Goal: Navigation & Orientation: Find specific page/section

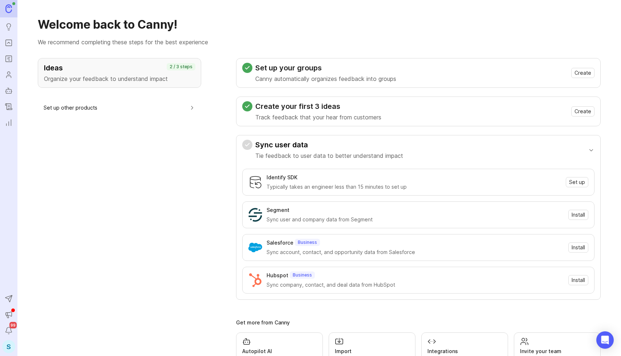
click at [9, 100] on link "Changelog" at bounding box center [8, 106] width 13 height 13
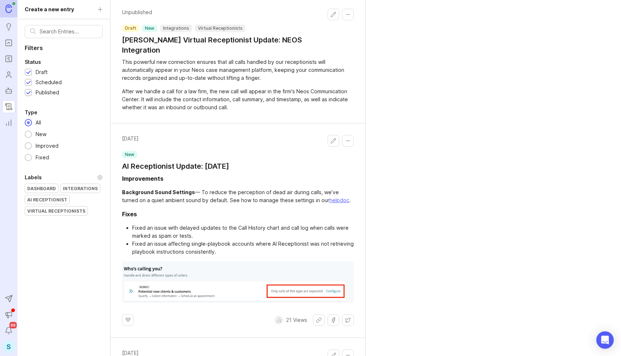
scroll to position [2, 0]
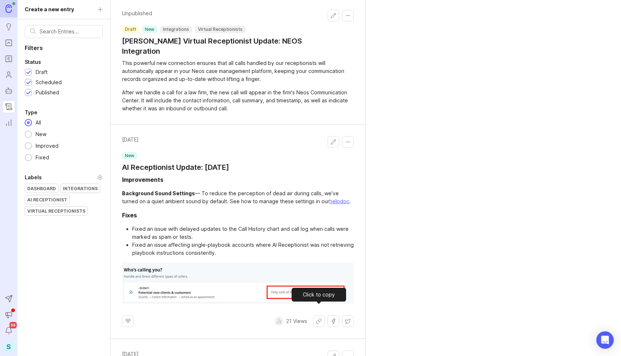
click at [318, 316] on button "Share link" at bounding box center [319, 322] width 12 height 12
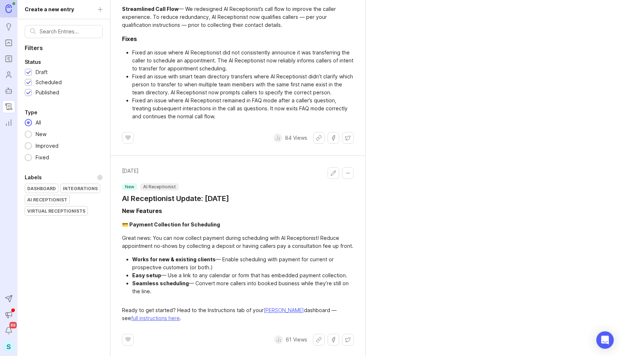
scroll to position [1937, 0]
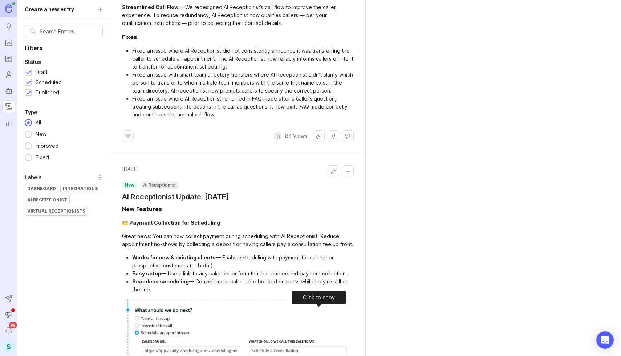
click at [320, 142] on button "Share link" at bounding box center [319, 136] width 12 height 12
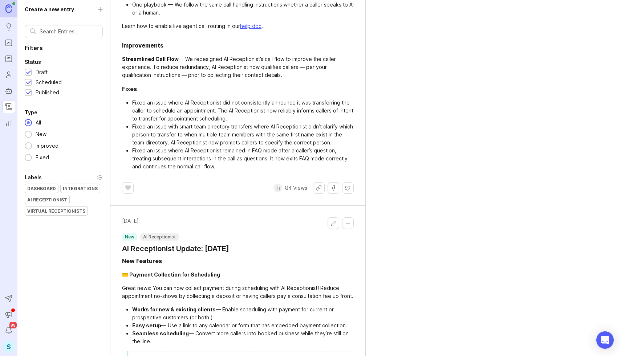
scroll to position [1871, 0]
